Goal: Find specific page/section: Find specific page/section

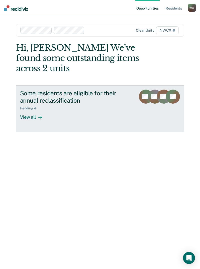
click at [31, 119] on div "View all" at bounding box center [34, 115] width 28 height 10
